Goal: Information Seeking & Learning: Understand process/instructions

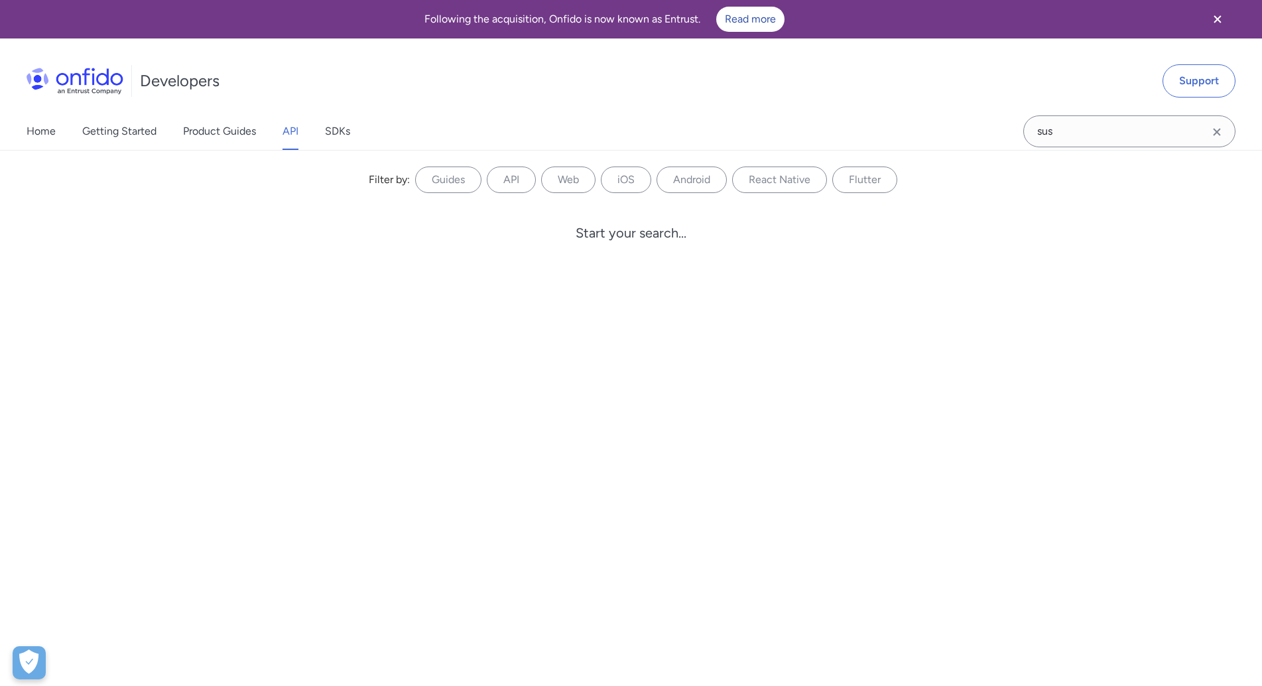
scroll to position [47117, 0]
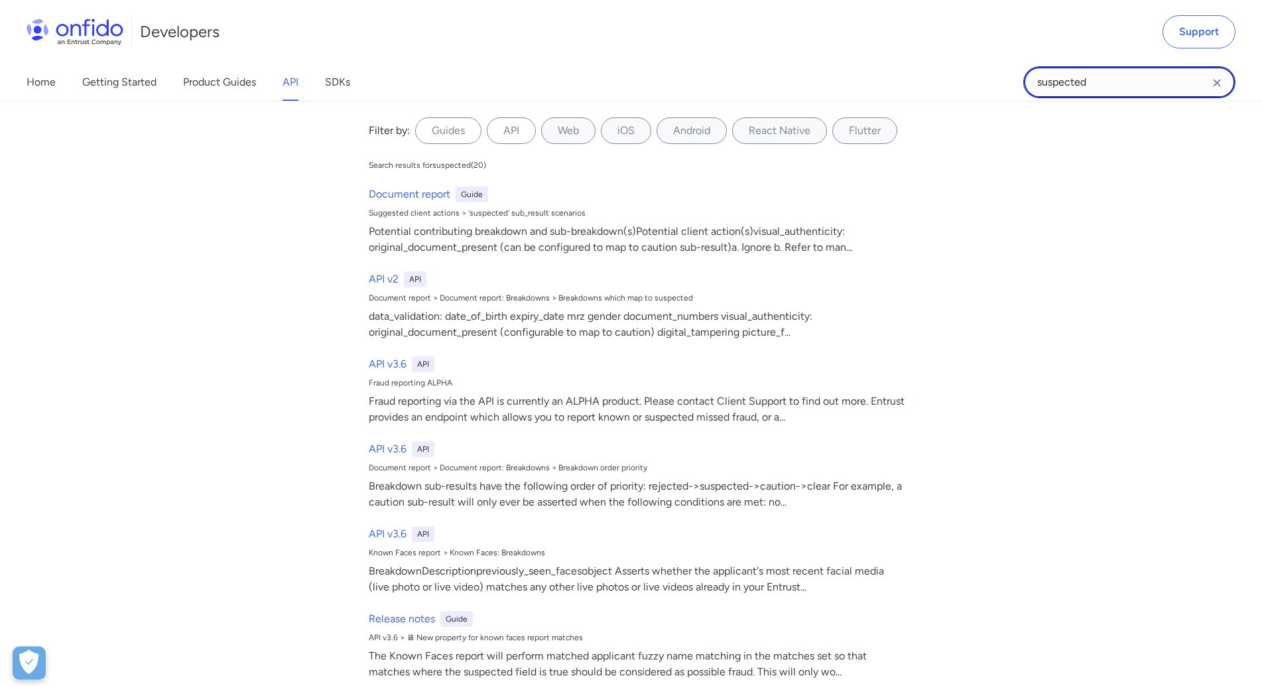
drag, startPoint x: 1127, startPoint y: 78, endPoint x: 942, endPoint y: 80, distance: 185.0
click at [1023, 80] on input "suspected" at bounding box center [1129, 82] width 212 height 32
paste input "Spoofing detection"
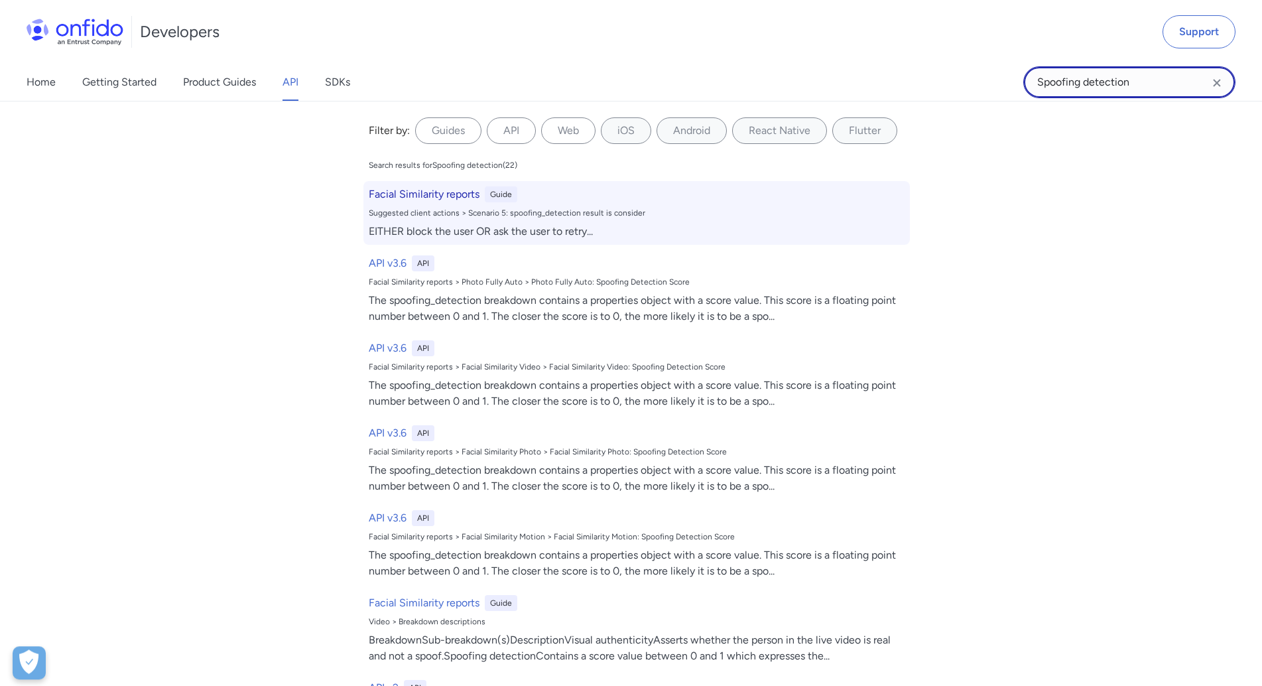
type input "Spoofing detection"
click at [441, 186] on div "Facial Similarity reports Guide Suggested client actions > Scenario 5: spoofing…" at bounding box center [636, 213] width 546 height 64
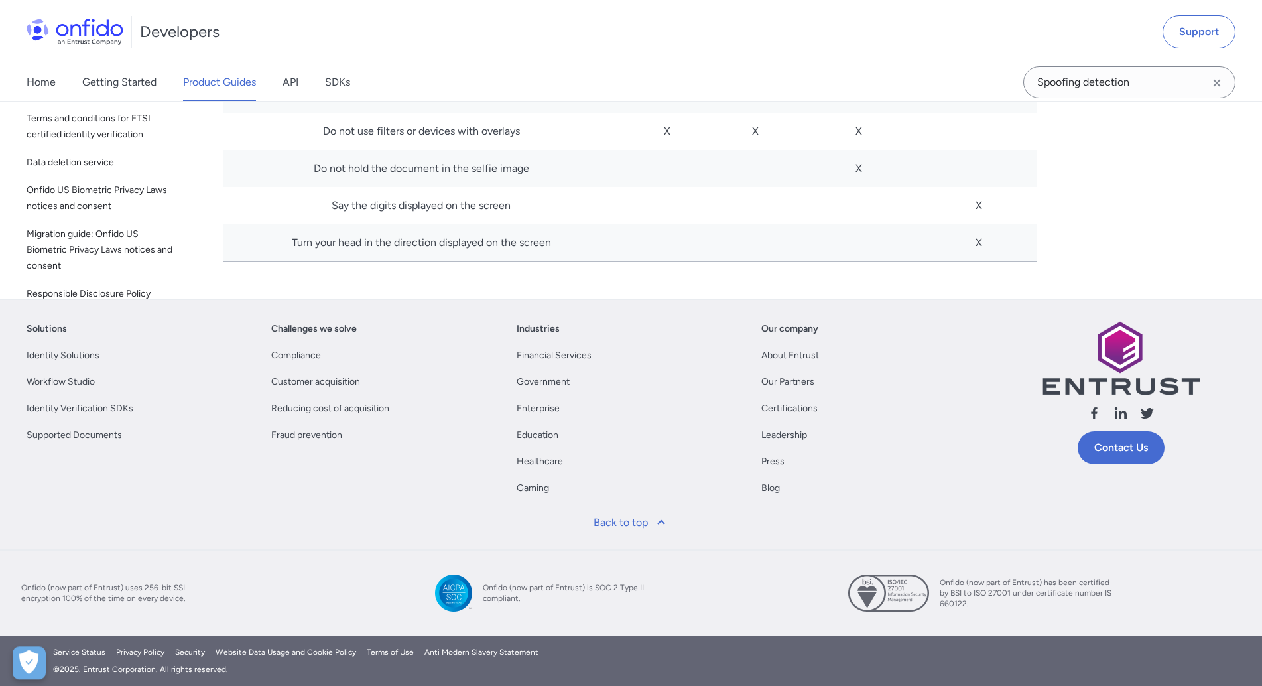
scroll to position [5245, 0]
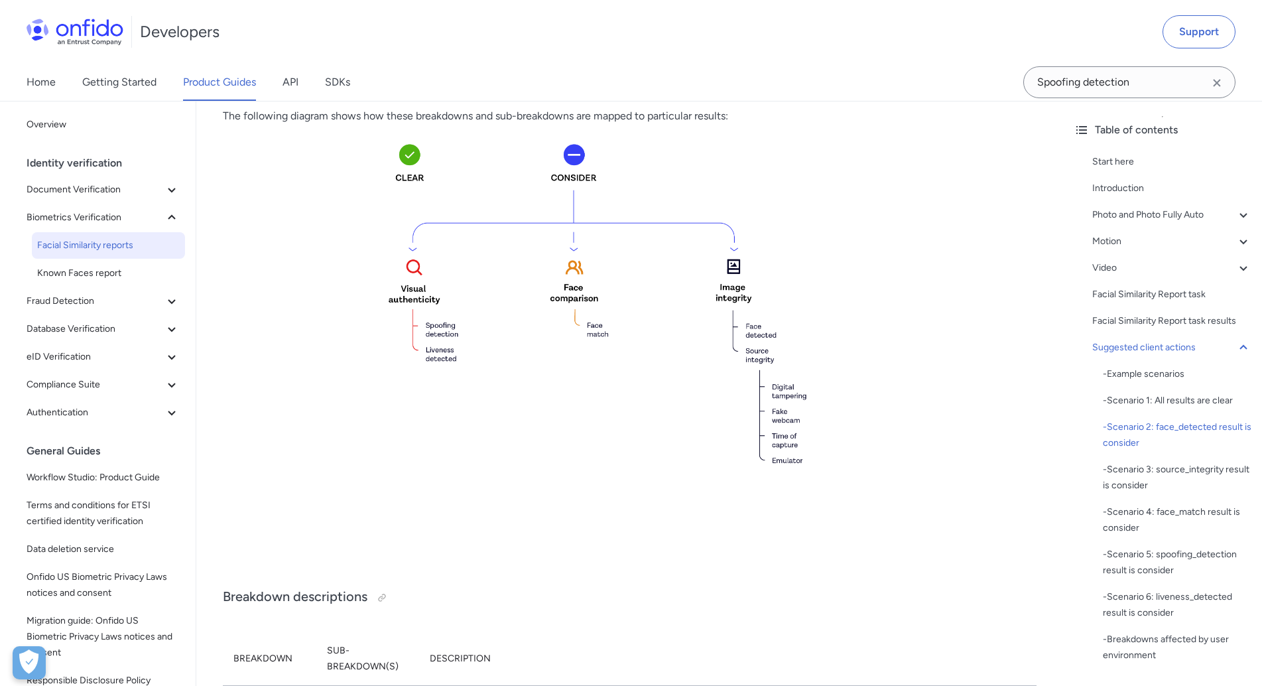
scroll to position [4128, 0]
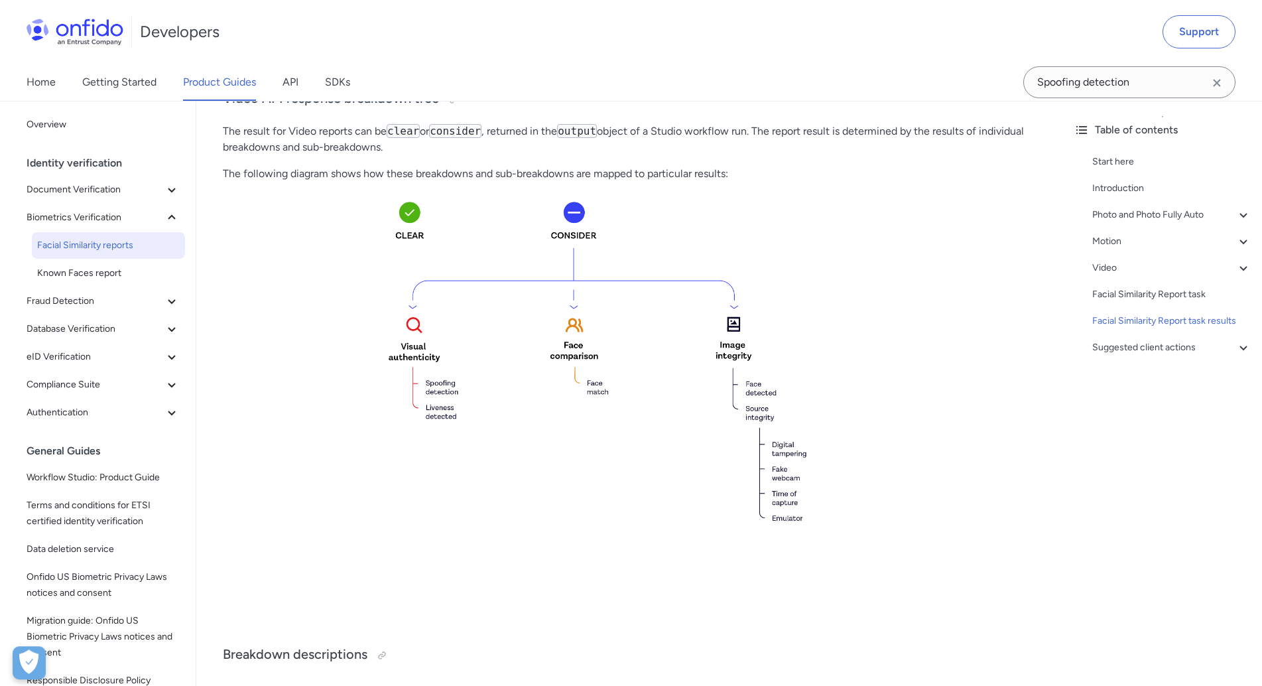
click at [20, 69] on div "Home Getting Started Product Guides API SDKs" at bounding box center [201, 82] width 403 height 37
click at [46, 124] on span "Overview" at bounding box center [103, 125] width 153 height 16
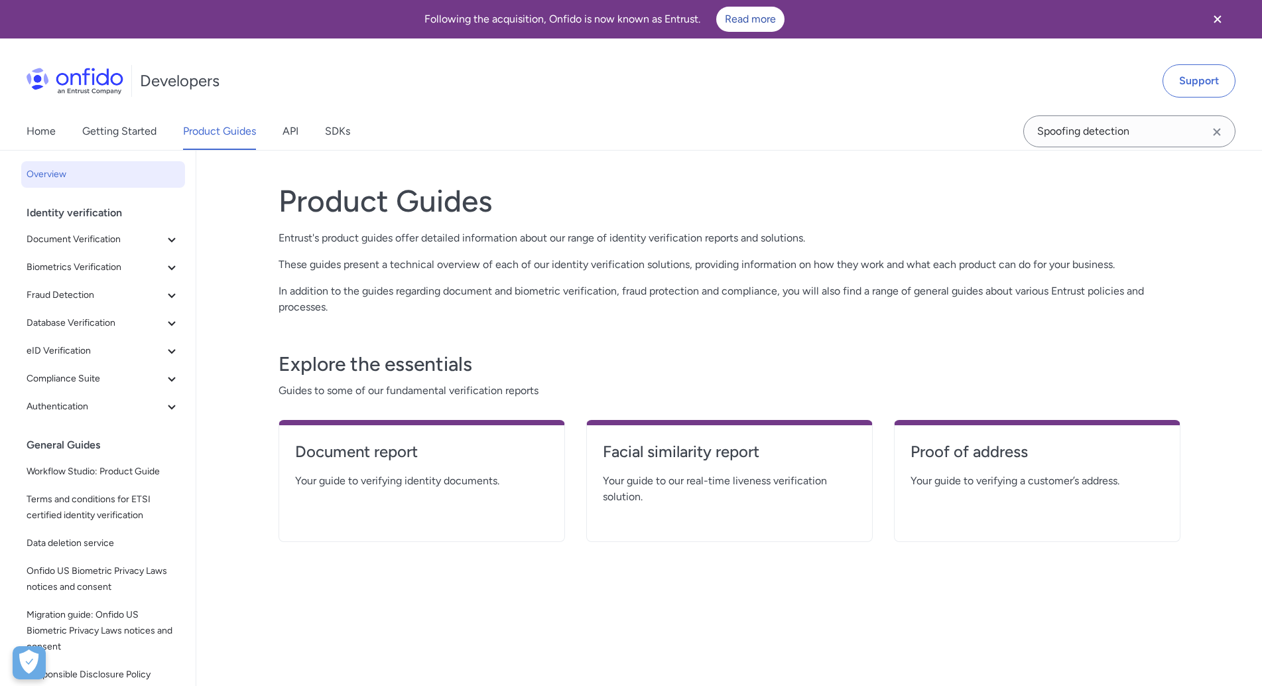
scroll to position [17, 0]
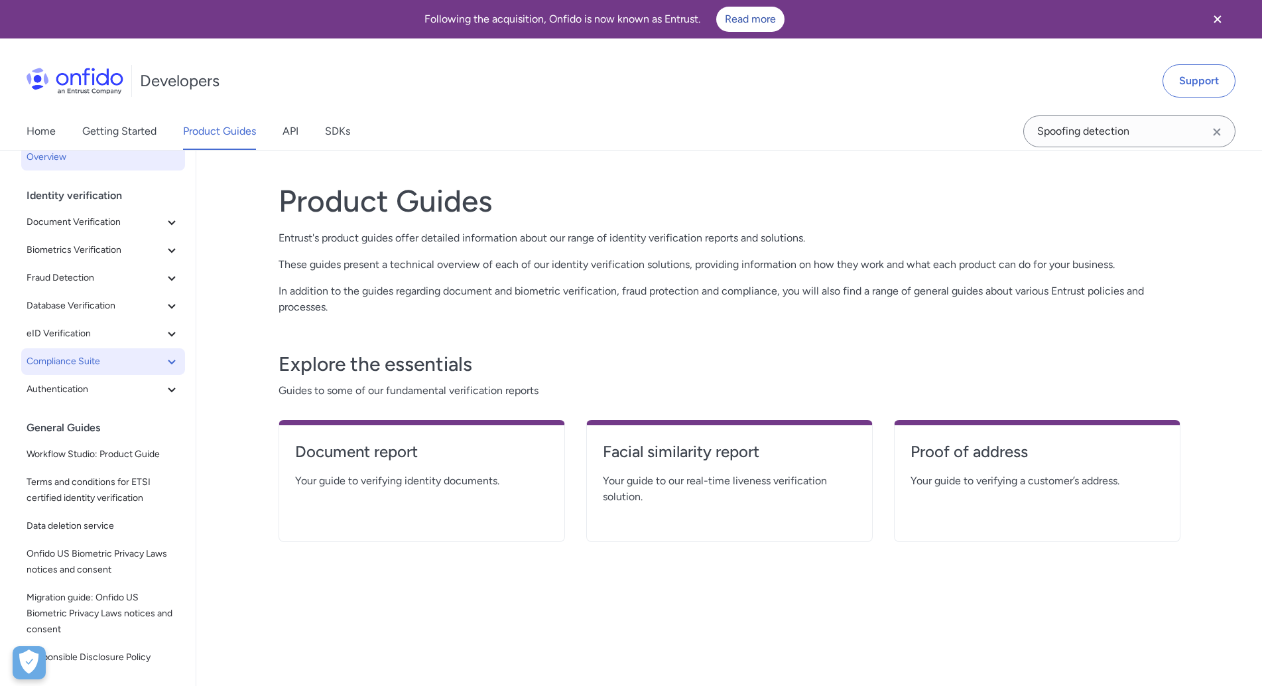
click at [164, 354] on icon at bounding box center [172, 361] width 16 height 16
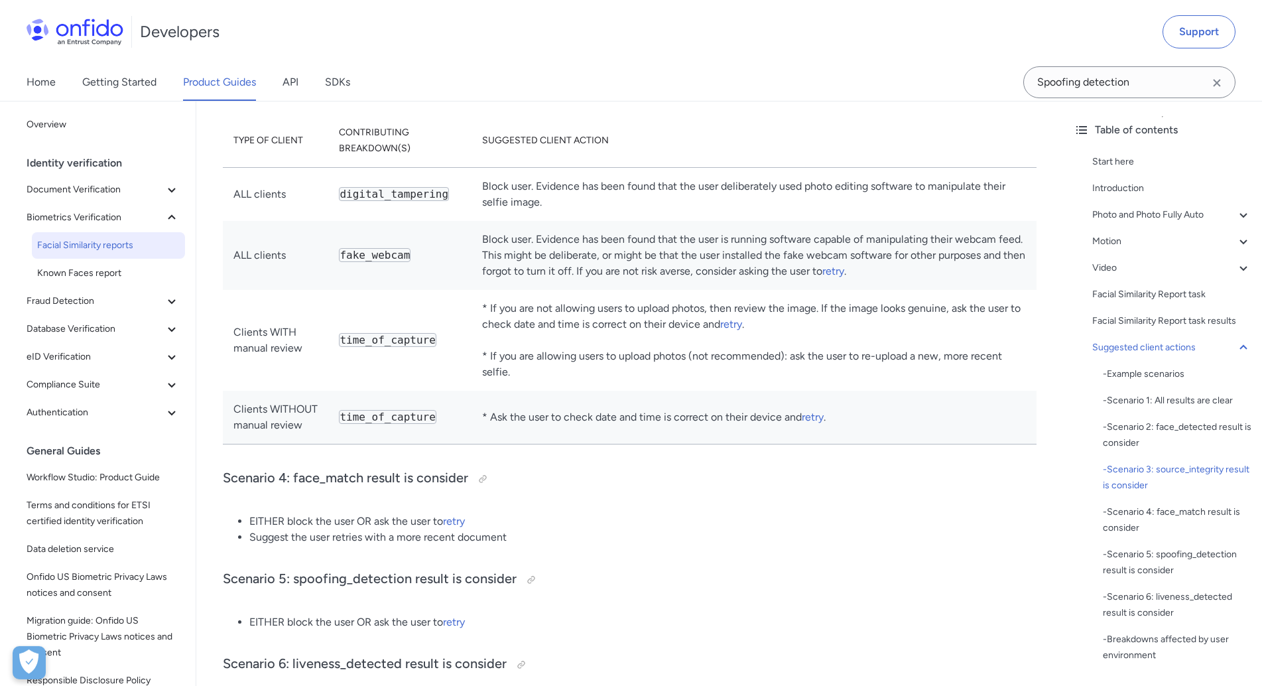
scroll to position [6635, 0]
drag, startPoint x: 566, startPoint y: 403, endPoint x: 655, endPoint y: 401, distance: 88.9
click at [655, 401] on td "* Ask the user to check date and time is correct on their device and retry ." at bounding box center [754, 418] width 565 height 54
click at [724, 401] on td "* Ask the user to check date and time is correct on their device and retry ." at bounding box center [754, 418] width 565 height 54
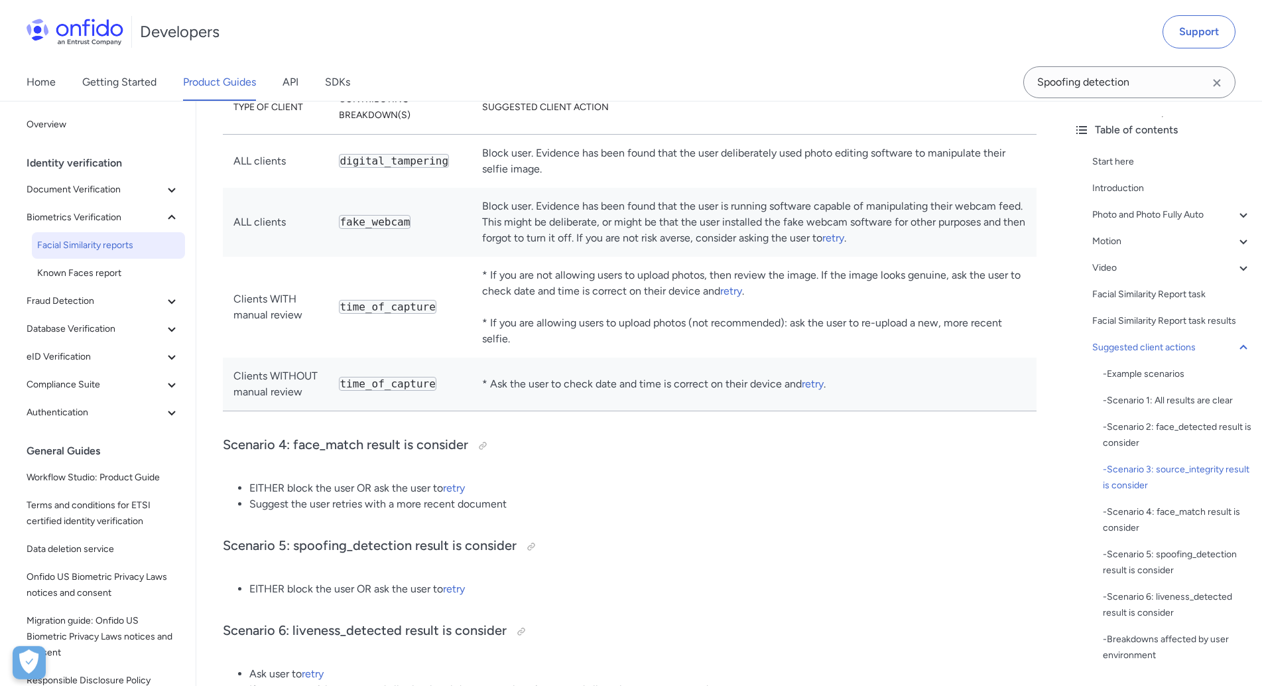
scroll to position [6703, 0]
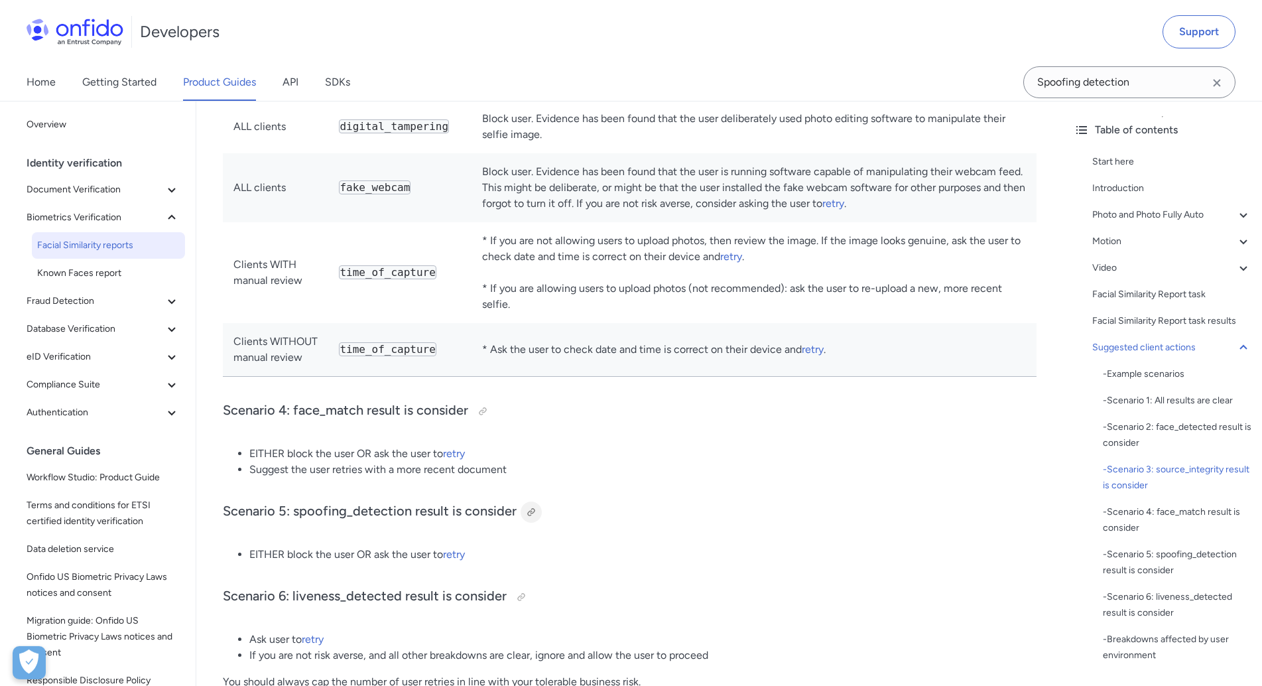
click at [523, 501] on div at bounding box center [531, 511] width 21 height 21
click at [454, 548] on link "retry" at bounding box center [454, 554] width 22 height 13
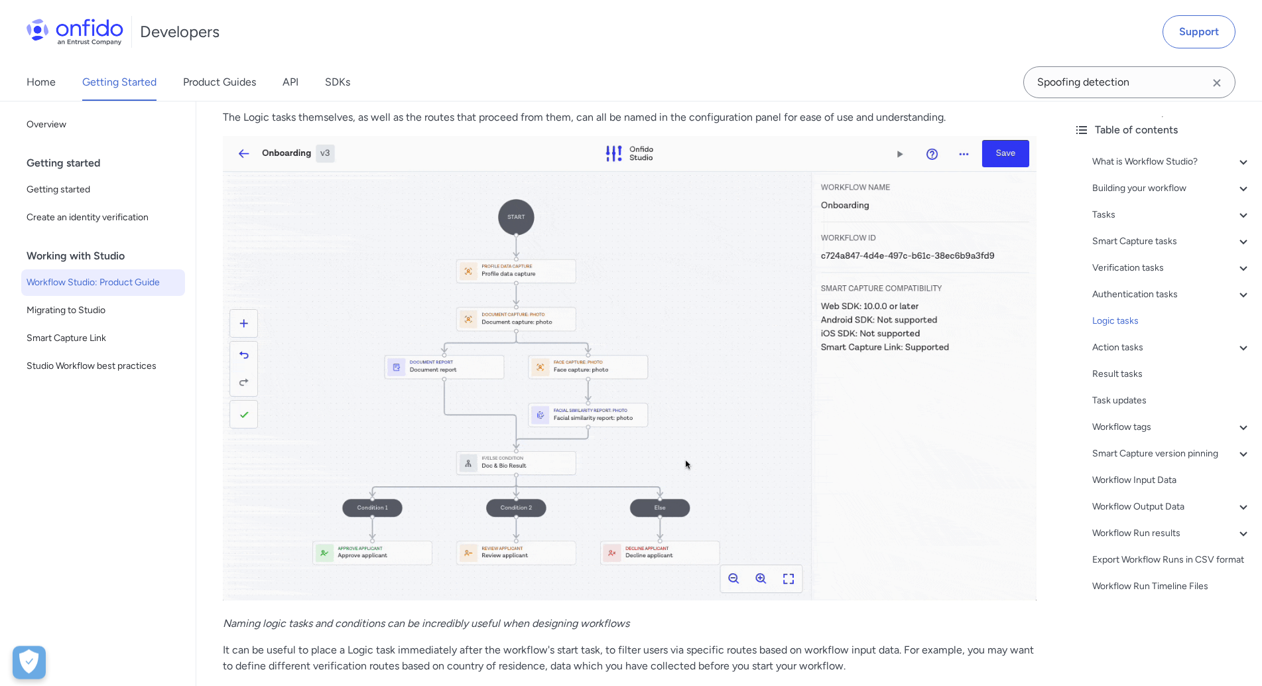
scroll to position [20108, 0]
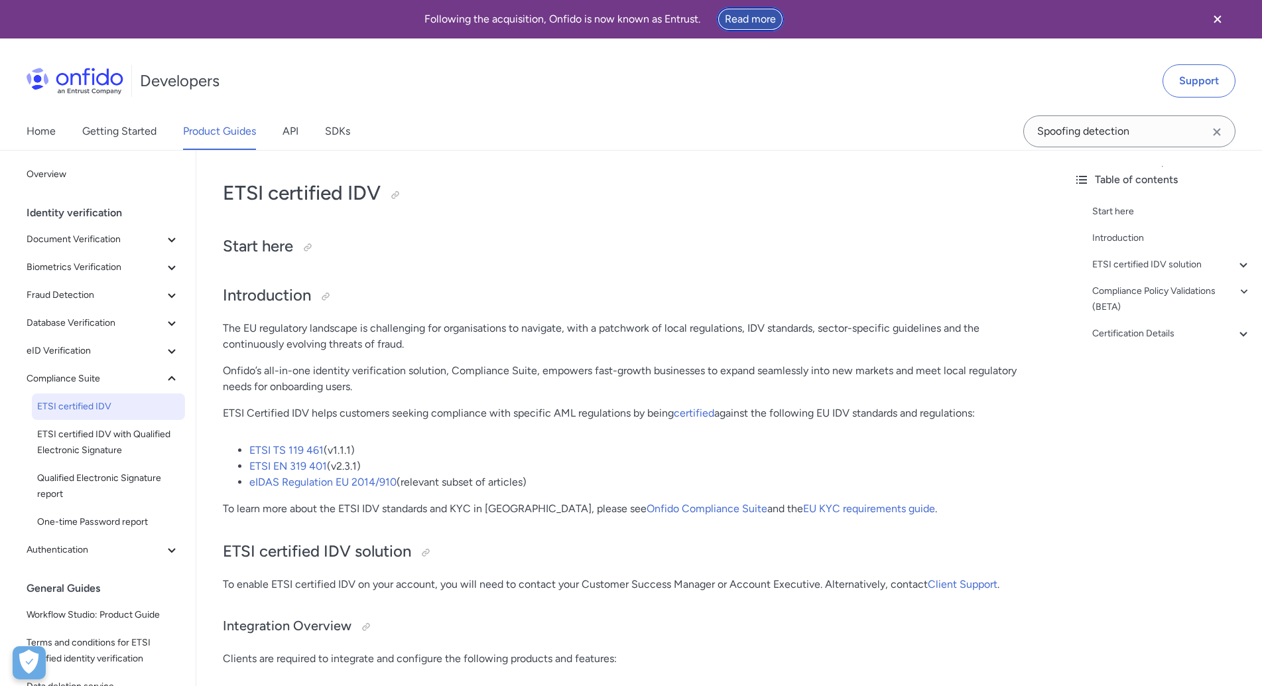
click at [737, 15] on link "Read more" at bounding box center [750, 19] width 68 height 25
